Goal: Information Seeking & Learning: Understand process/instructions

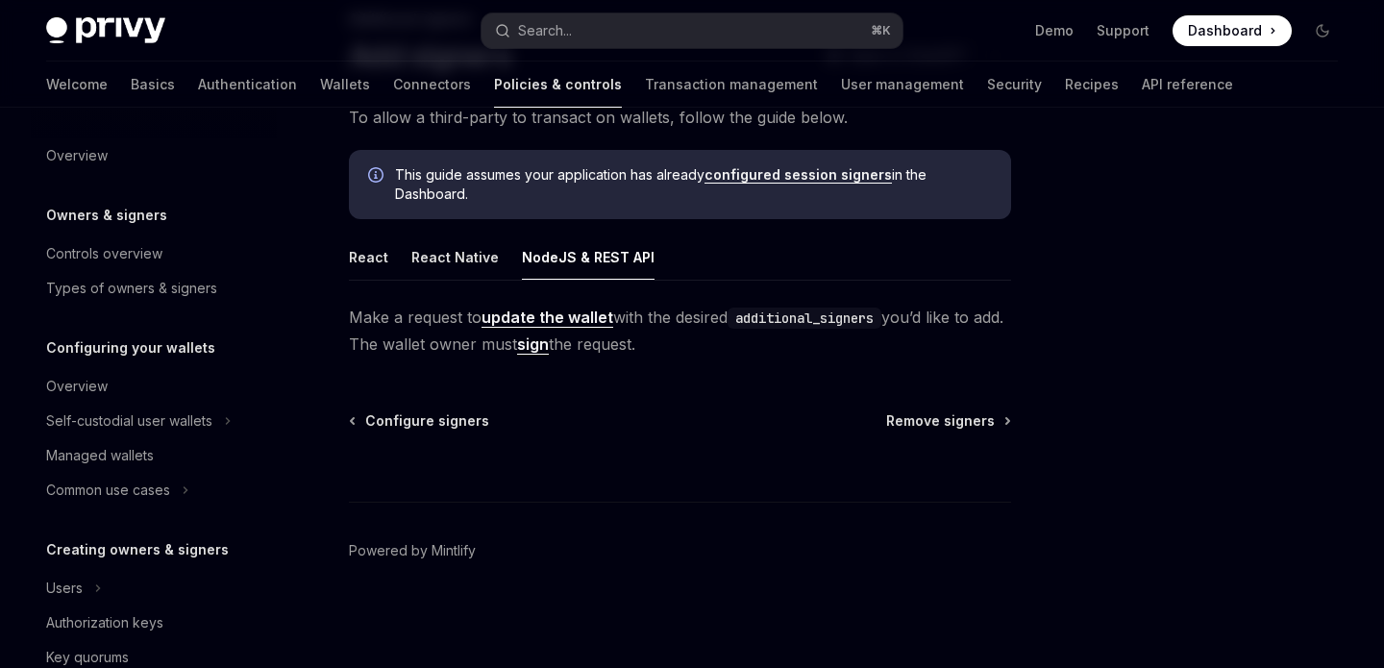
scroll to position [373, 0]
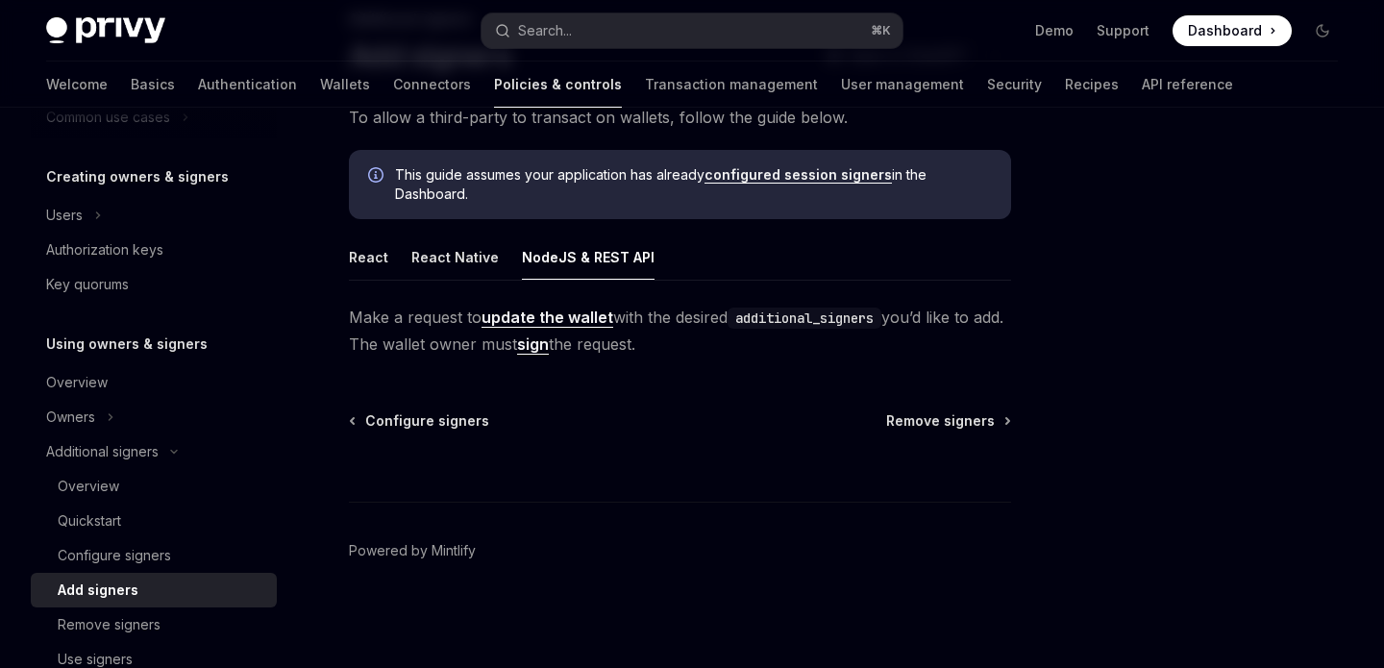
click at [693, 244] on ul "React React Native NodeJS & REST API" at bounding box center [680, 258] width 662 height 46
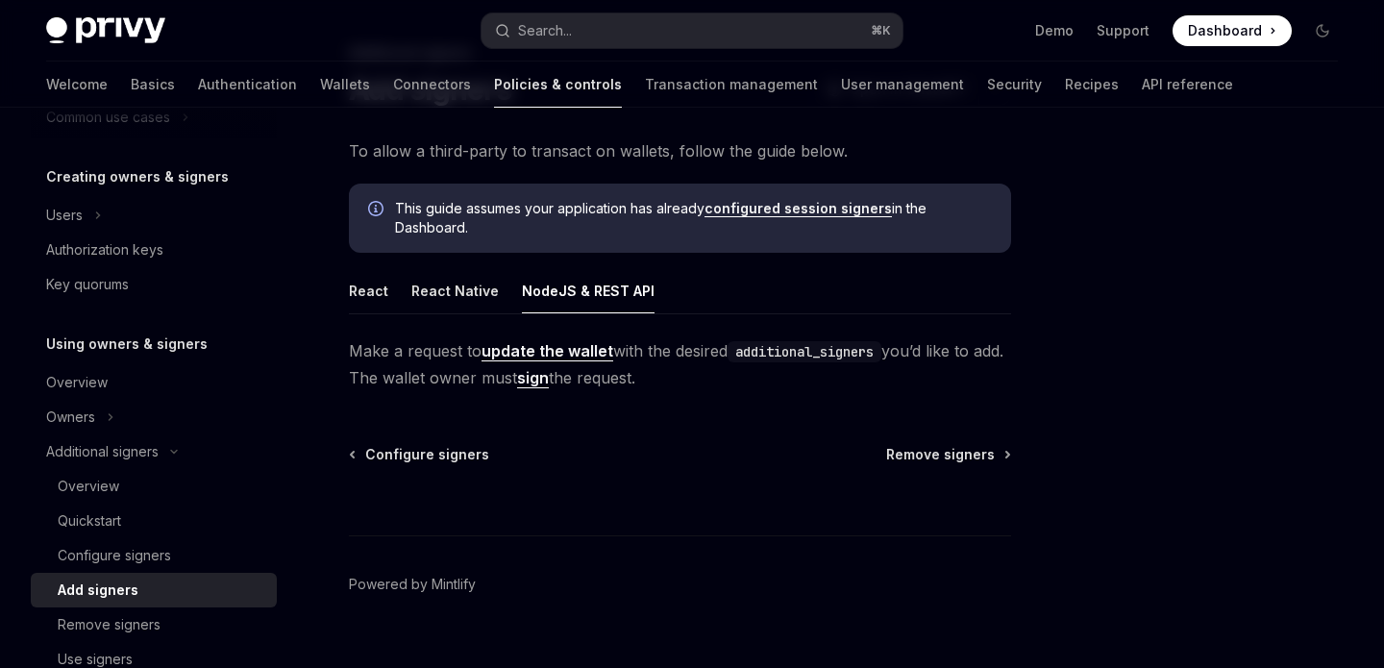
scroll to position [16, 0]
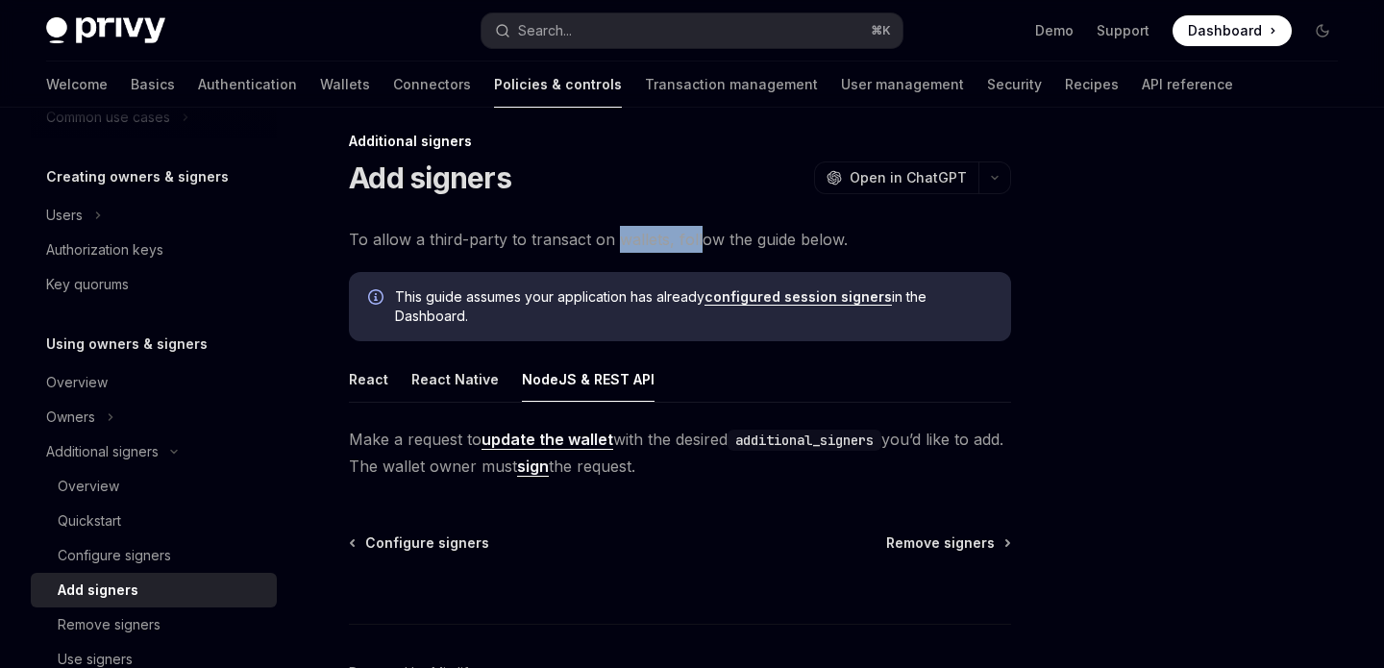
drag, startPoint x: 693, startPoint y: 244, endPoint x: 591, endPoint y: 244, distance: 101.9
click at [591, 244] on span "To allow a third-party to transact on wallets, follow the guide below." at bounding box center [680, 239] width 662 height 27
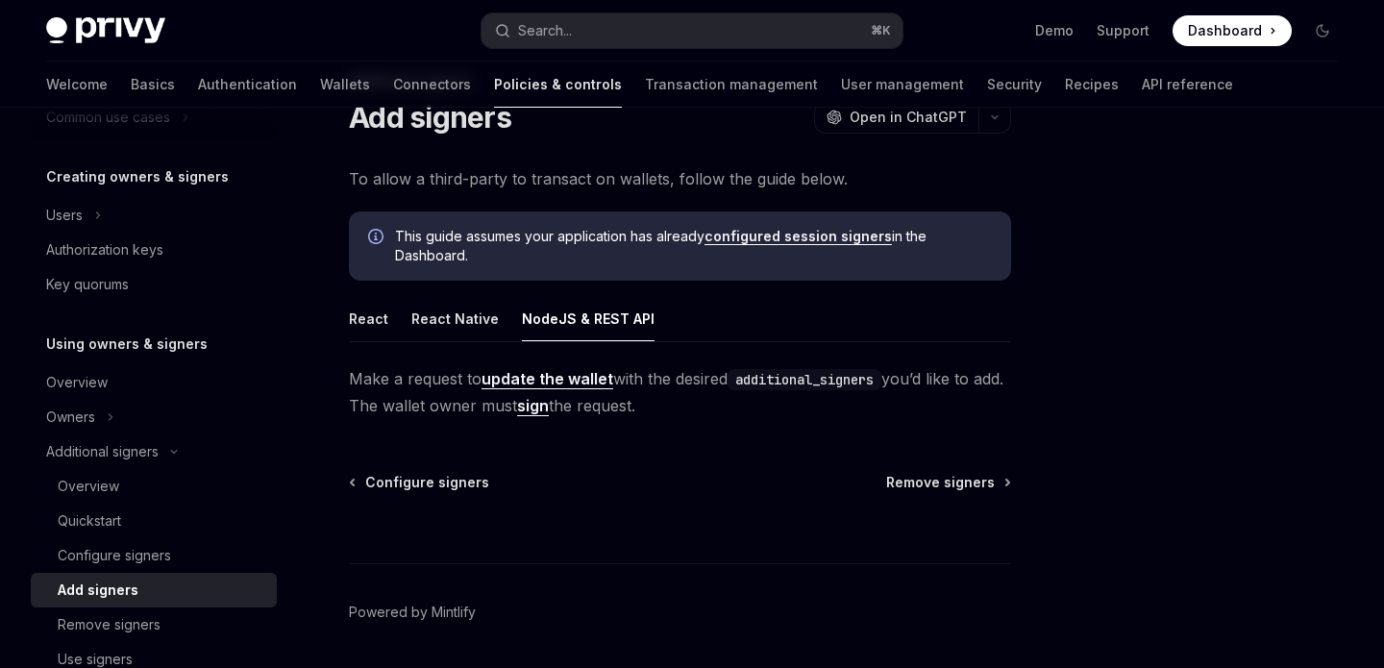
scroll to position [138, 0]
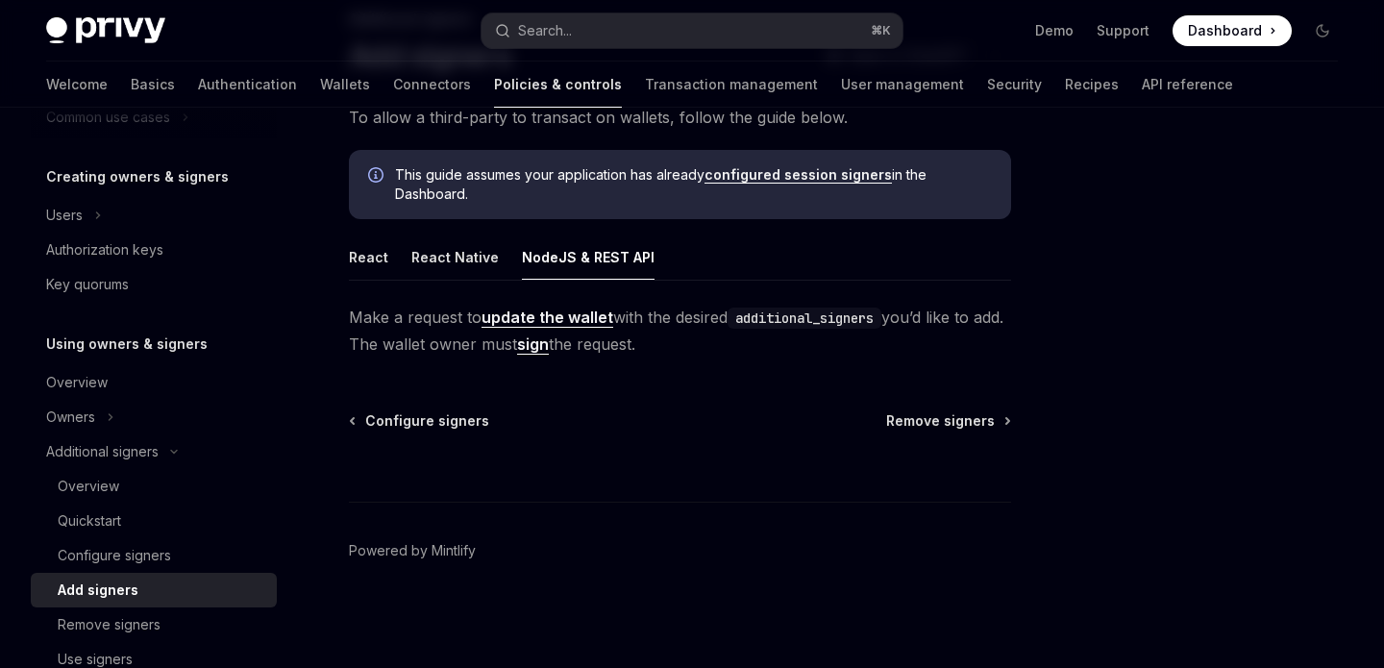
click at [742, 320] on code "additional_signers" at bounding box center [805, 318] width 154 height 21
click at [956, 487] on div at bounding box center [680, 466] width 662 height 71
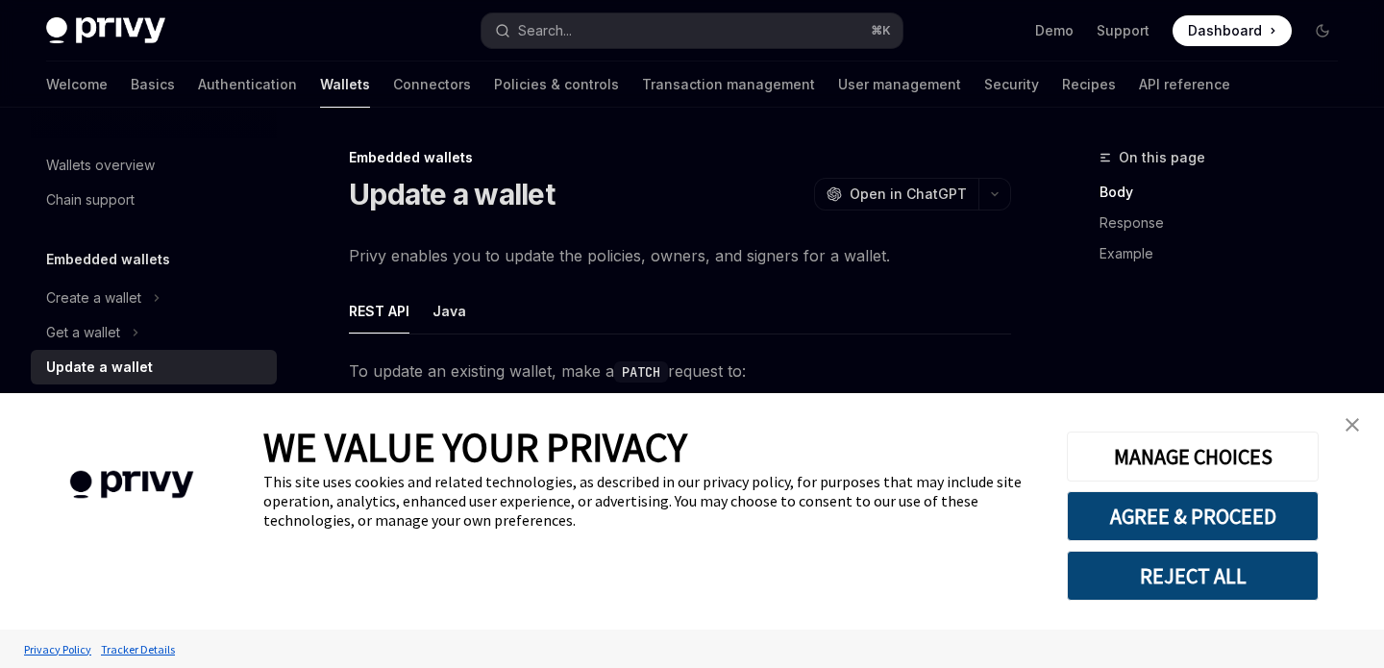
type textarea "*"
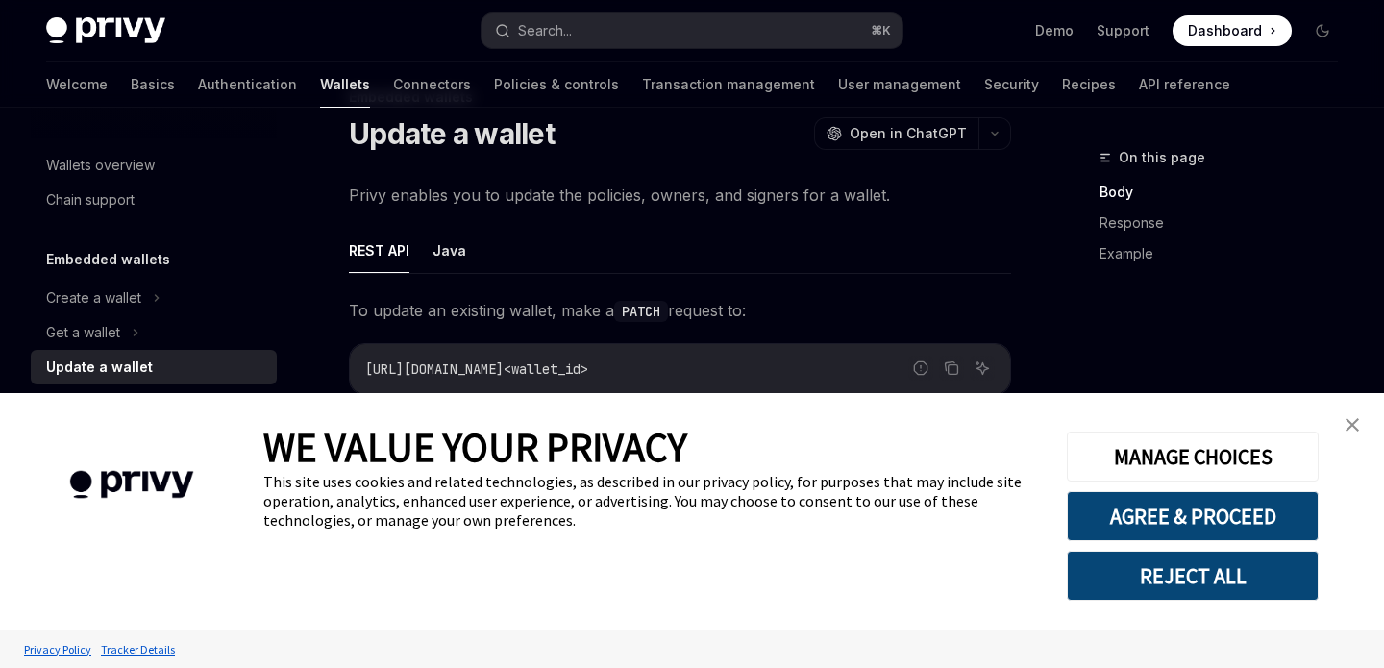
scroll to position [78, 0]
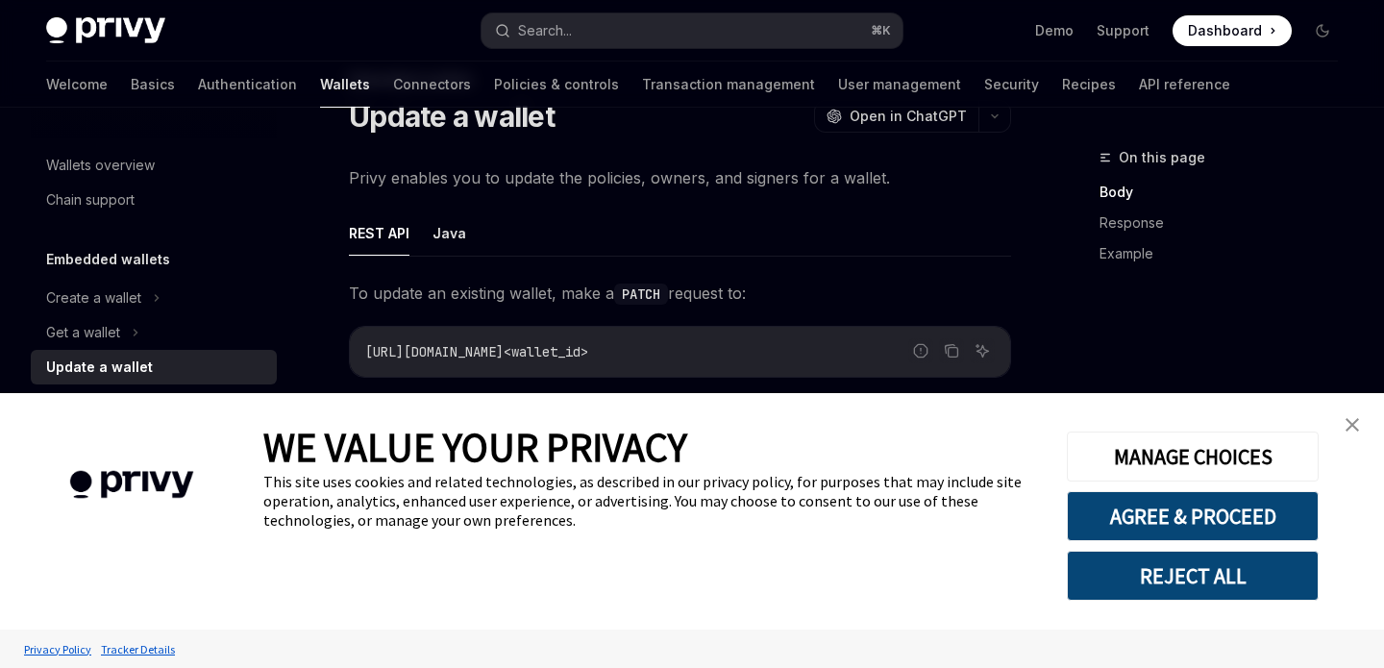
click at [1354, 429] on img "close banner" at bounding box center [1352, 424] width 13 height 13
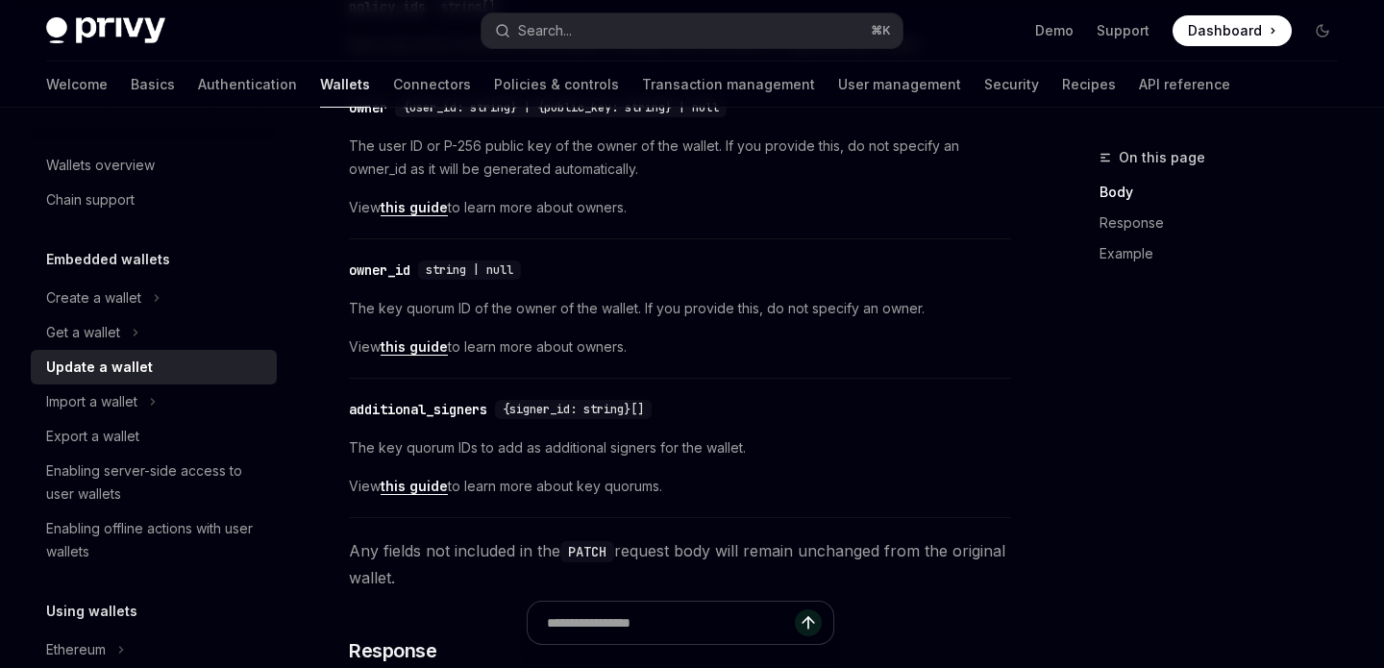
scroll to position [719, 0]
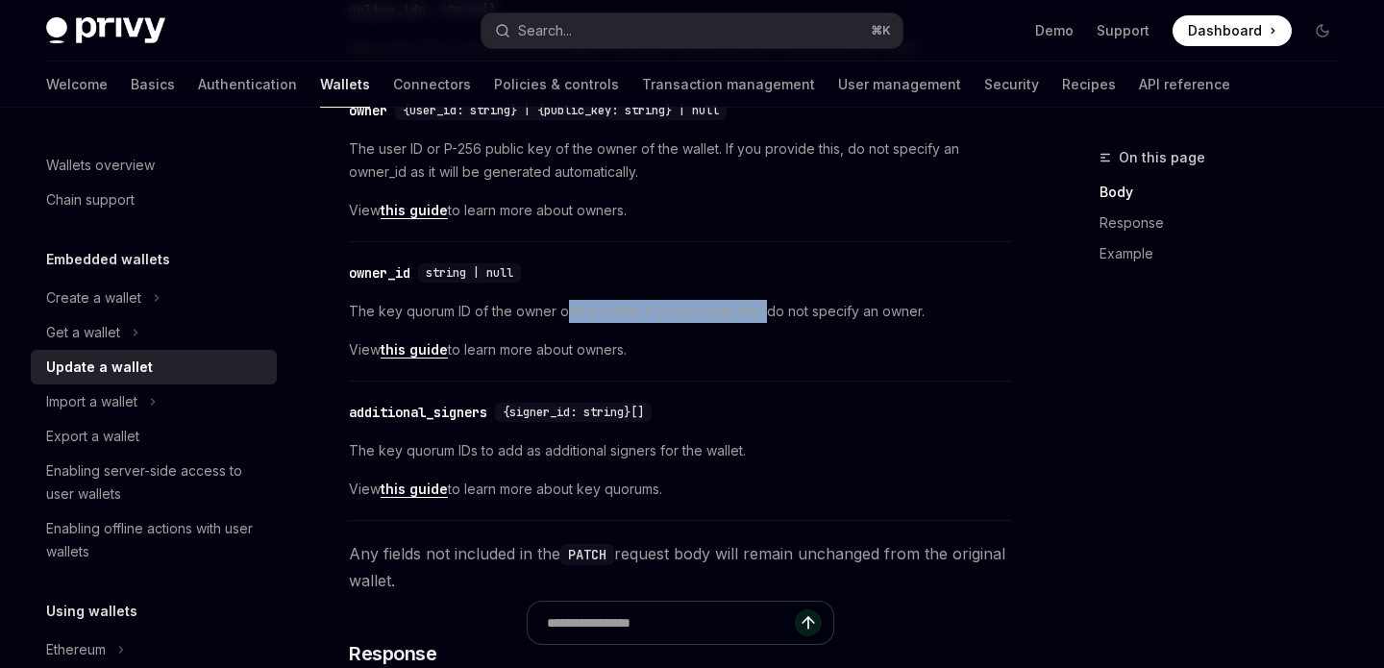
drag, startPoint x: 767, startPoint y: 312, endPoint x: 564, endPoint y: 312, distance: 202.8
click at [564, 312] on span "The key quorum ID of the owner of the wallet. If you provide this, do not speci…" at bounding box center [680, 311] width 662 height 23
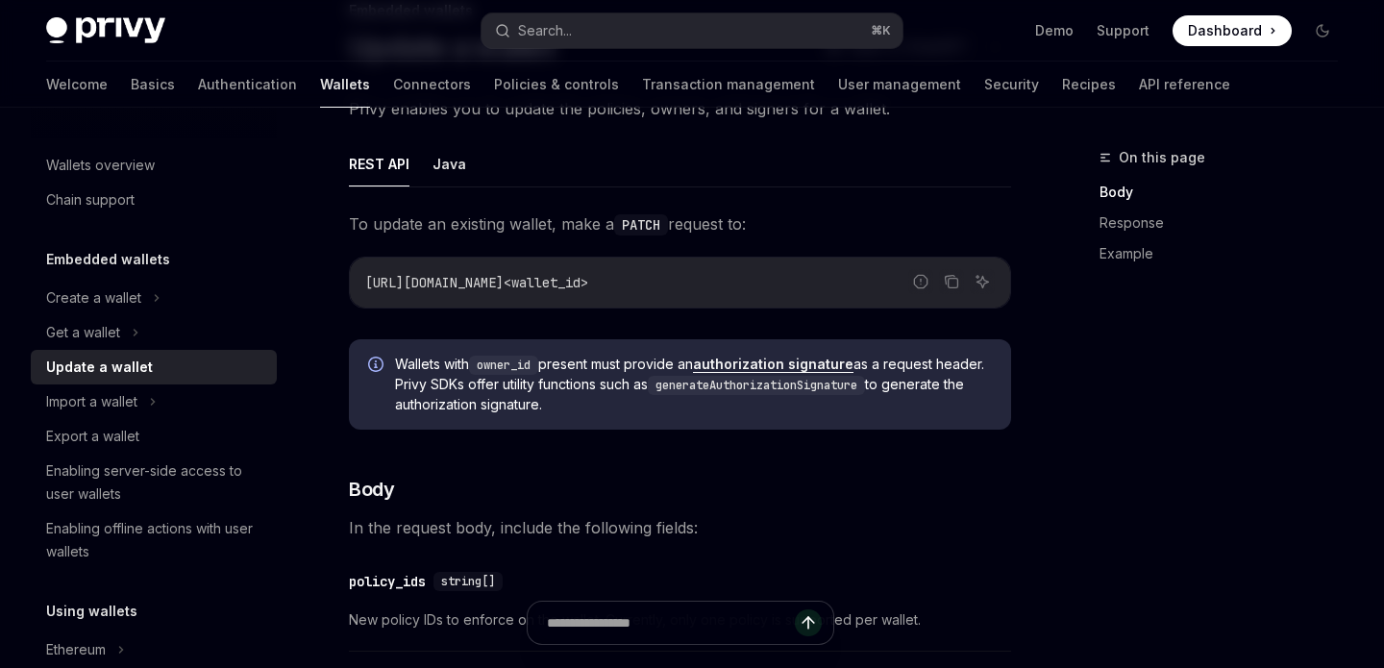
scroll to position [0, 0]
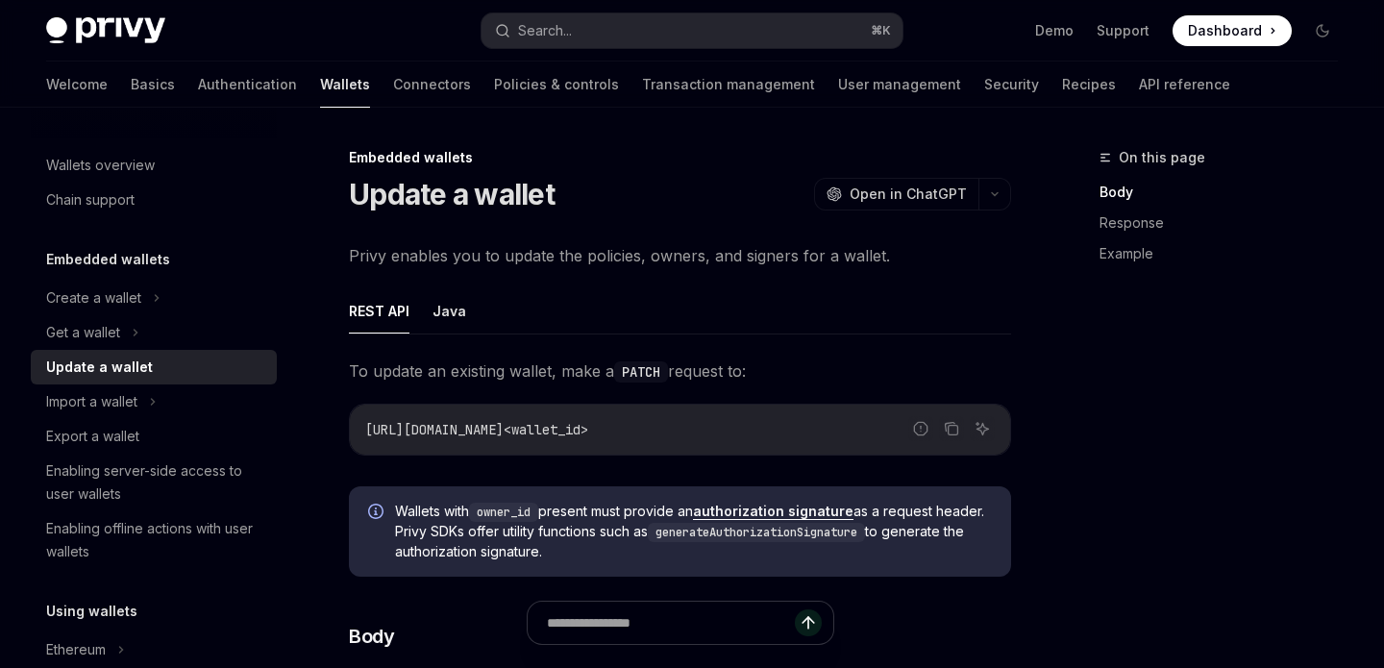
click at [524, 258] on span "Privy enables you to update the policies, owners, and signers for a wallet." at bounding box center [680, 255] width 662 height 27
drag, startPoint x: 603, startPoint y: 241, endPoint x: 537, endPoint y: 239, distance: 65.4
click at [880, 322] on ul "REST API Java" at bounding box center [680, 311] width 662 height 46
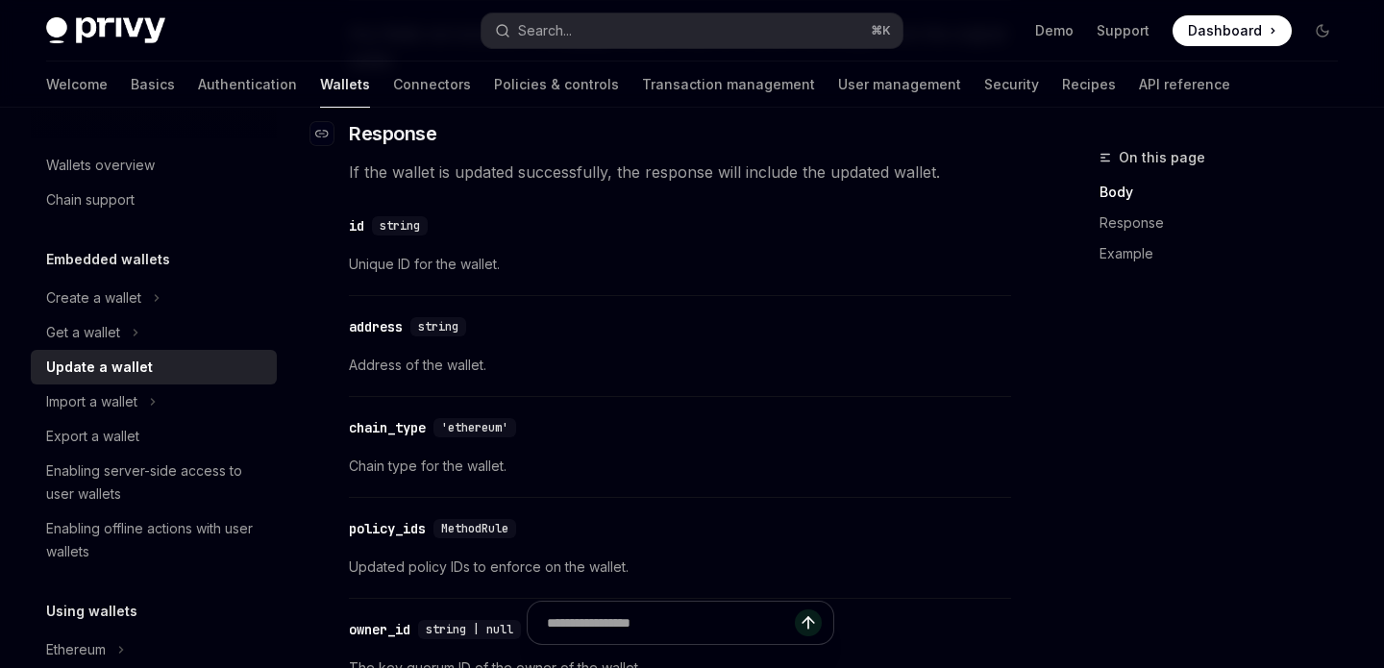
scroll to position [1371, 0]
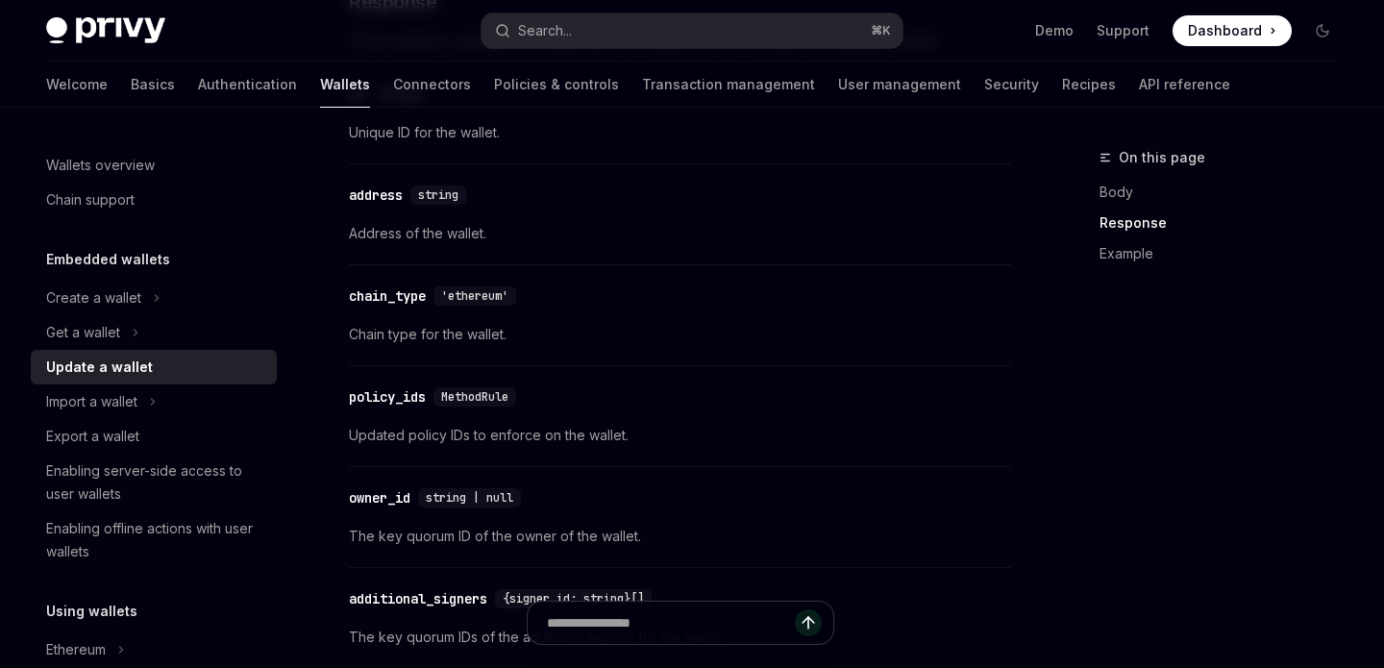
click at [903, 358] on div "​ chain_type 'ethereum' Chain type for the wallet." at bounding box center [680, 320] width 662 height 91
click at [903, 400] on div "​ policy_ids MethodRule" at bounding box center [670, 396] width 643 height 23
click at [758, 192] on div "​ address string" at bounding box center [670, 195] width 643 height 23
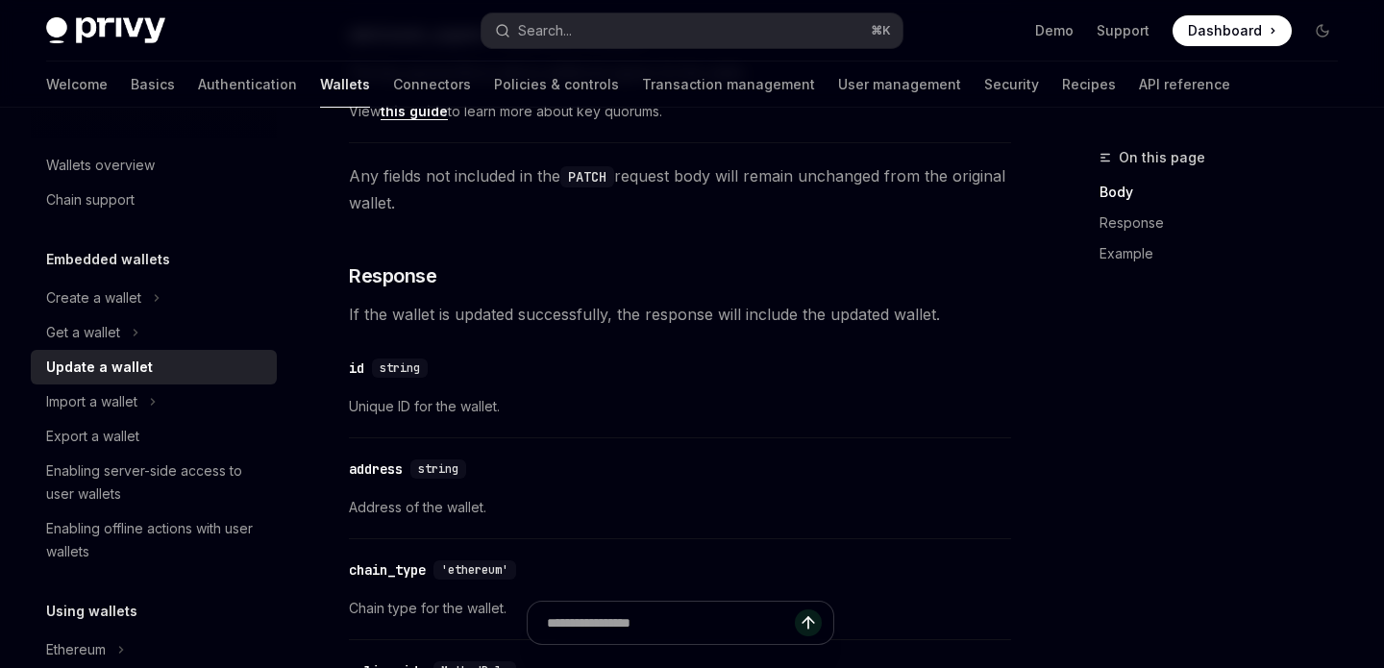
scroll to position [1031, 0]
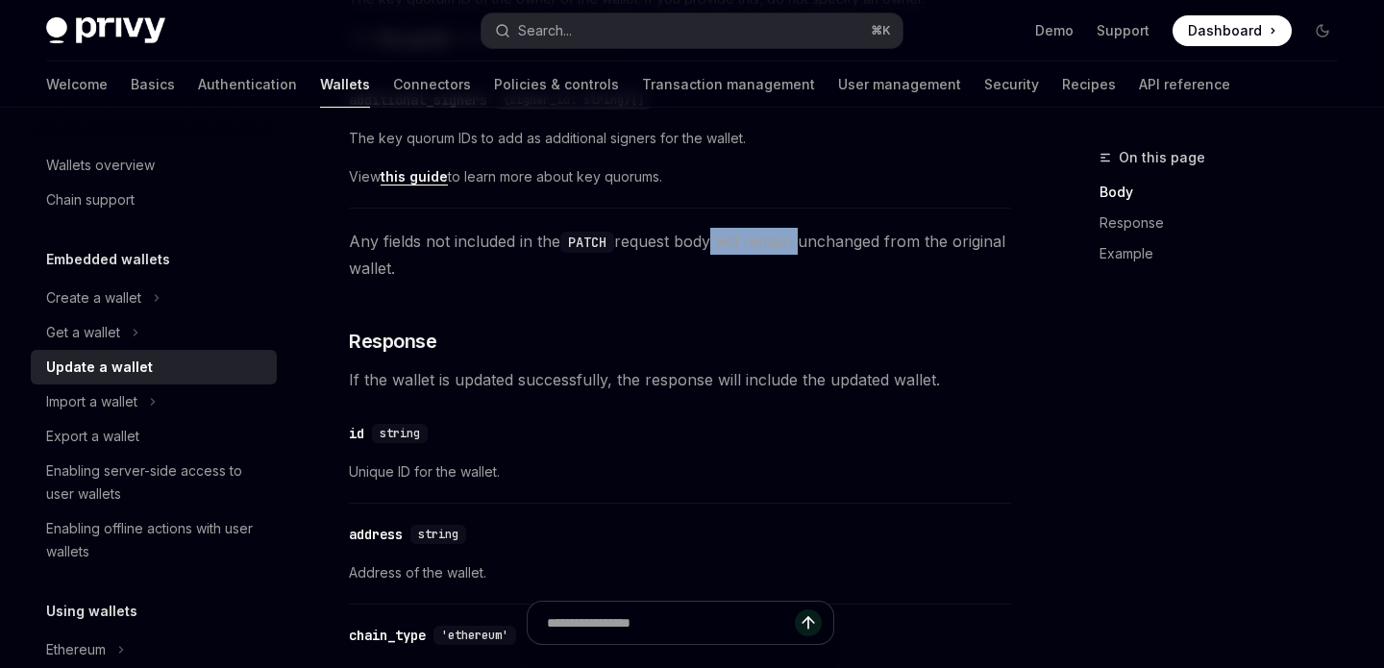
drag, startPoint x: 801, startPoint y: 244, endPoint x: 712, endPoint y: 244, distance: 88.4
click at [712, 244] on span "Any fields not included in the PATCH request body will remain unchanged from th…" at bounding box center [680, 255] width 662 height 54
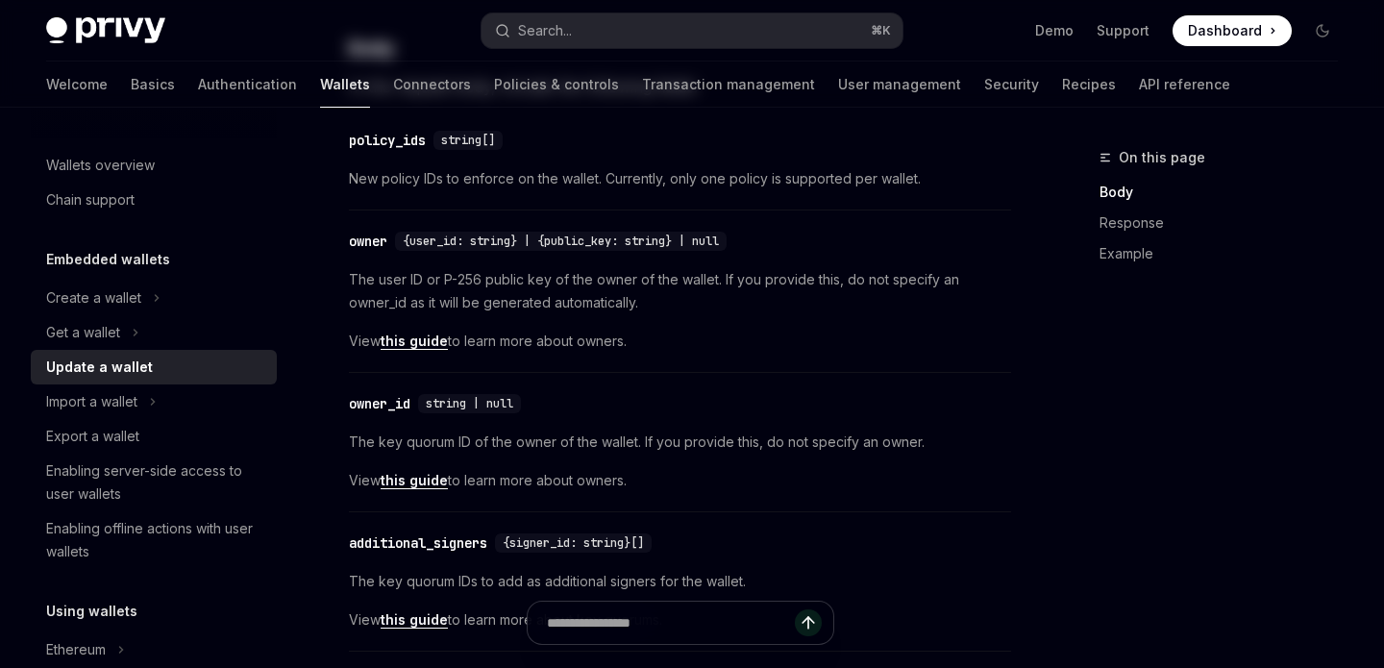
scroll to position [0, 0]
